Goal: Transaction & Acquisition: Purchase product/service

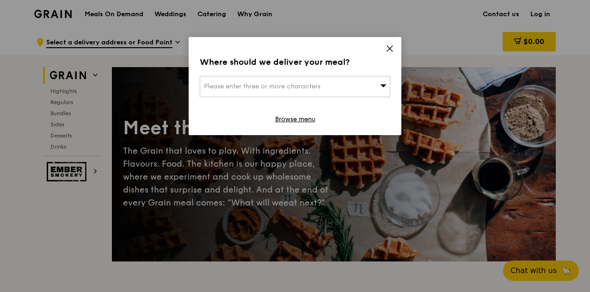
click at [389, 50] on icon at bounding box center [389, 48] width 8 height 8
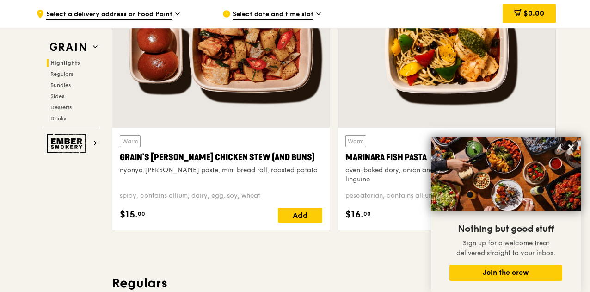
scroll to position [416, 0]
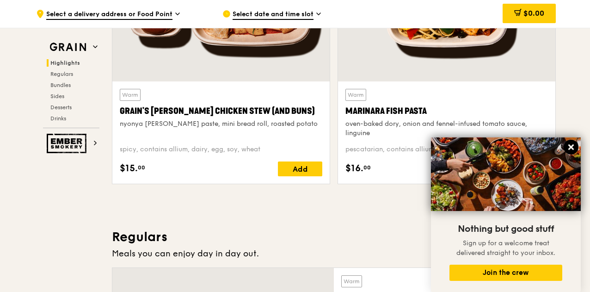
click at [568, 149] on icon at bounding box center [571, 147] width 6 height 6
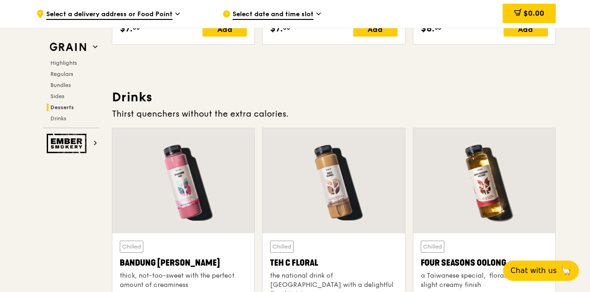
scroll to position [3327, 0]
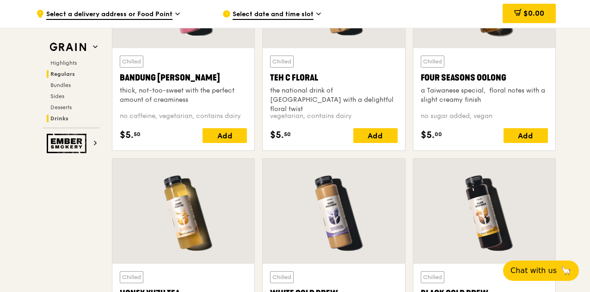
click at [73, 74] on span "Regulars" at bounding box center [62, 74] width 24 height 6
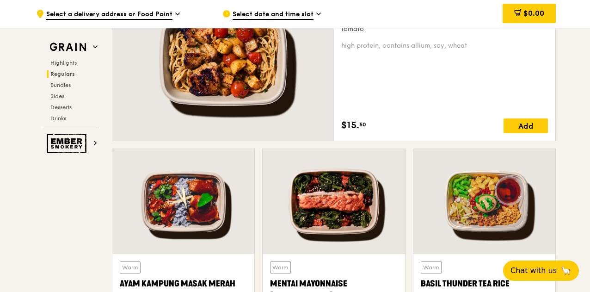
scroll to position [607, 0]
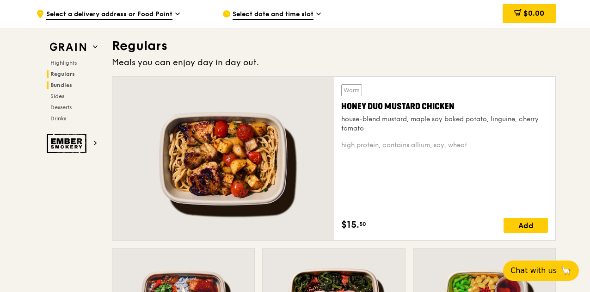
click at [67, 81] on h2 "Bundles" at bounding box center [73, 84] width 53 height 7
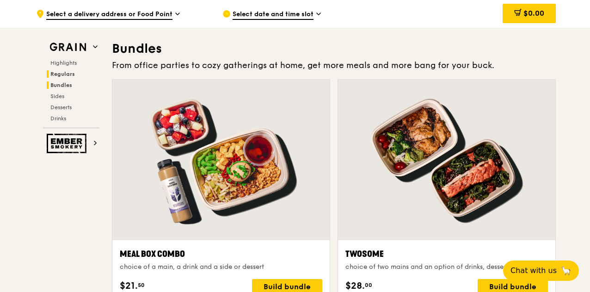
scroll to position [1328, 0]
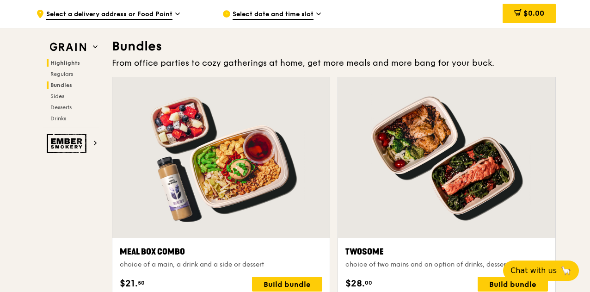
click at [69, 61] on span "Highlights" at bounding box center [65, 63] width 30 height 6
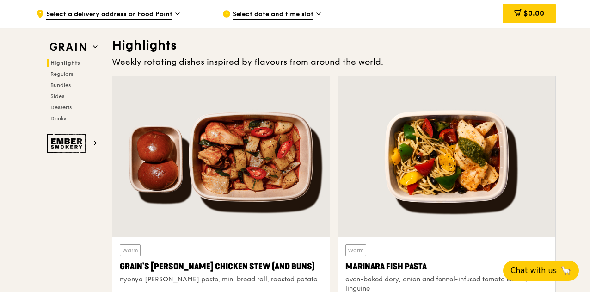
scroll to position [445, 0]
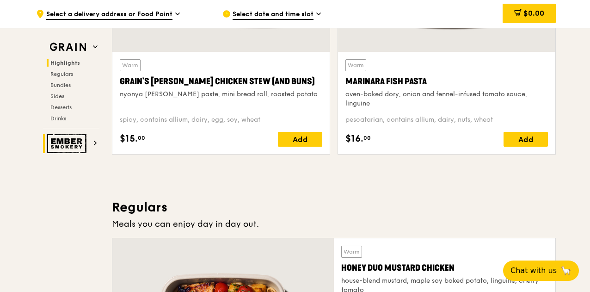
click at [74, 147] on img at bounding box center [68, 143] width 43 height 19
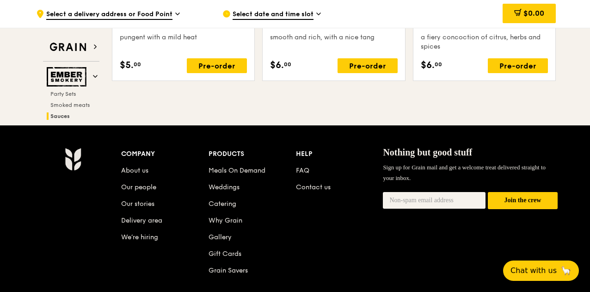
scroll to position [911, 0]
